Goal: Transaction & Acquisition: Purchase product/service

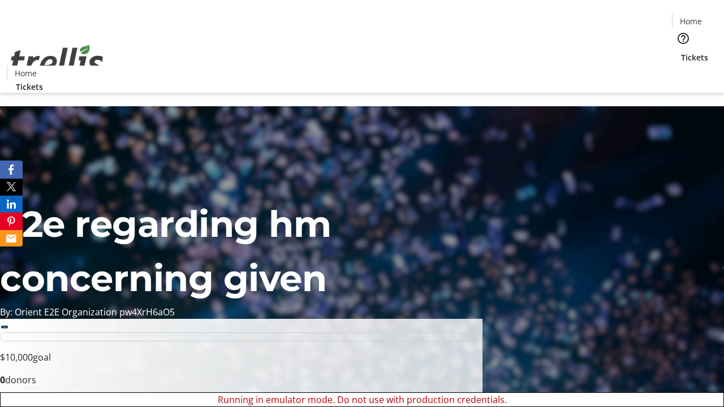
click at [692, 17] on span "Sign Up" at bounding box center [696, 16] width 33 height 14
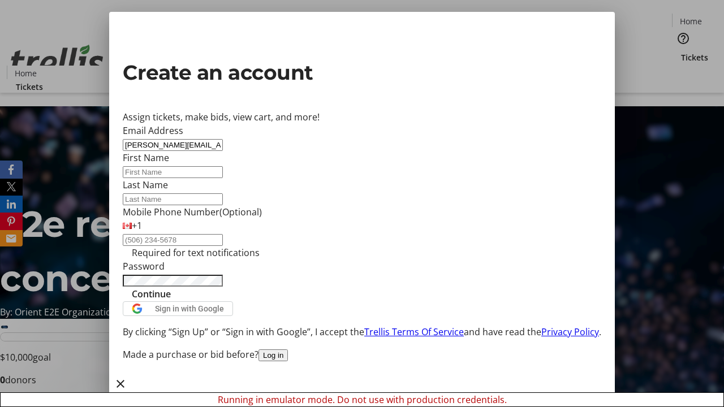
type input "[PERSON_NAME][EMAIL_ADDRESS][DOMAIN_NAME]"
type input "[PERSON_NAME]"
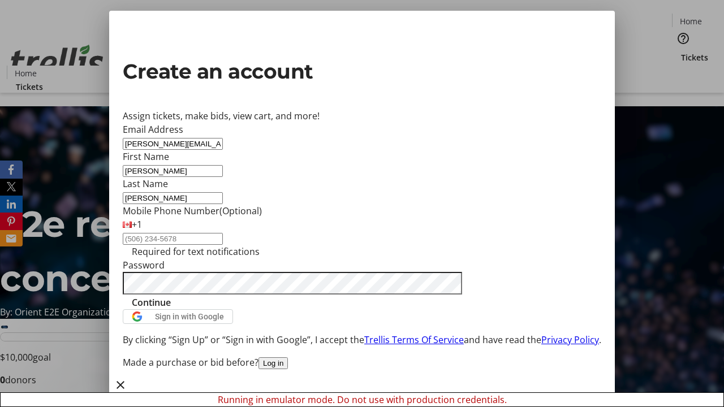
click at [171, 309] on span "Continue" at bounding box center [151, 303] width 39 height 14
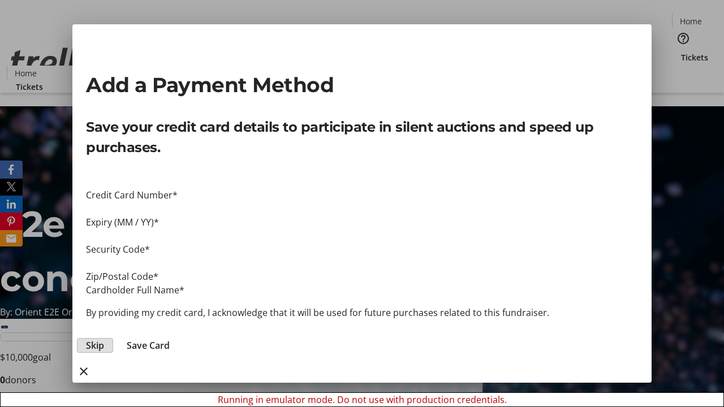
click at [104, 339] on span "Skip" at bounding box center [95, 346] width 18 height 14
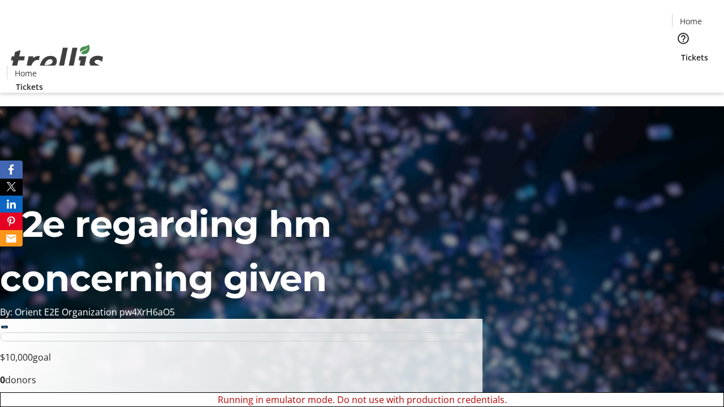
click at [681, 51] on span "Tickets" at bounding box center [694, 57] width 27 height 12
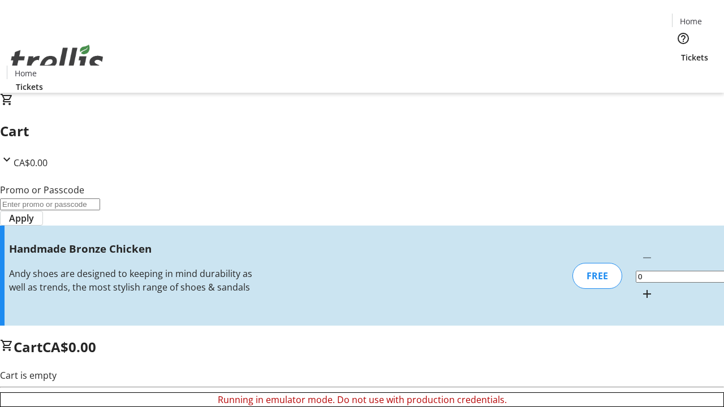
click at [640, 287] on mat-icon "Increment by one" at bounding box center [647, 294] width 14 height 14
type input "1"
